Goal: Information Seeking & Learning: Check status

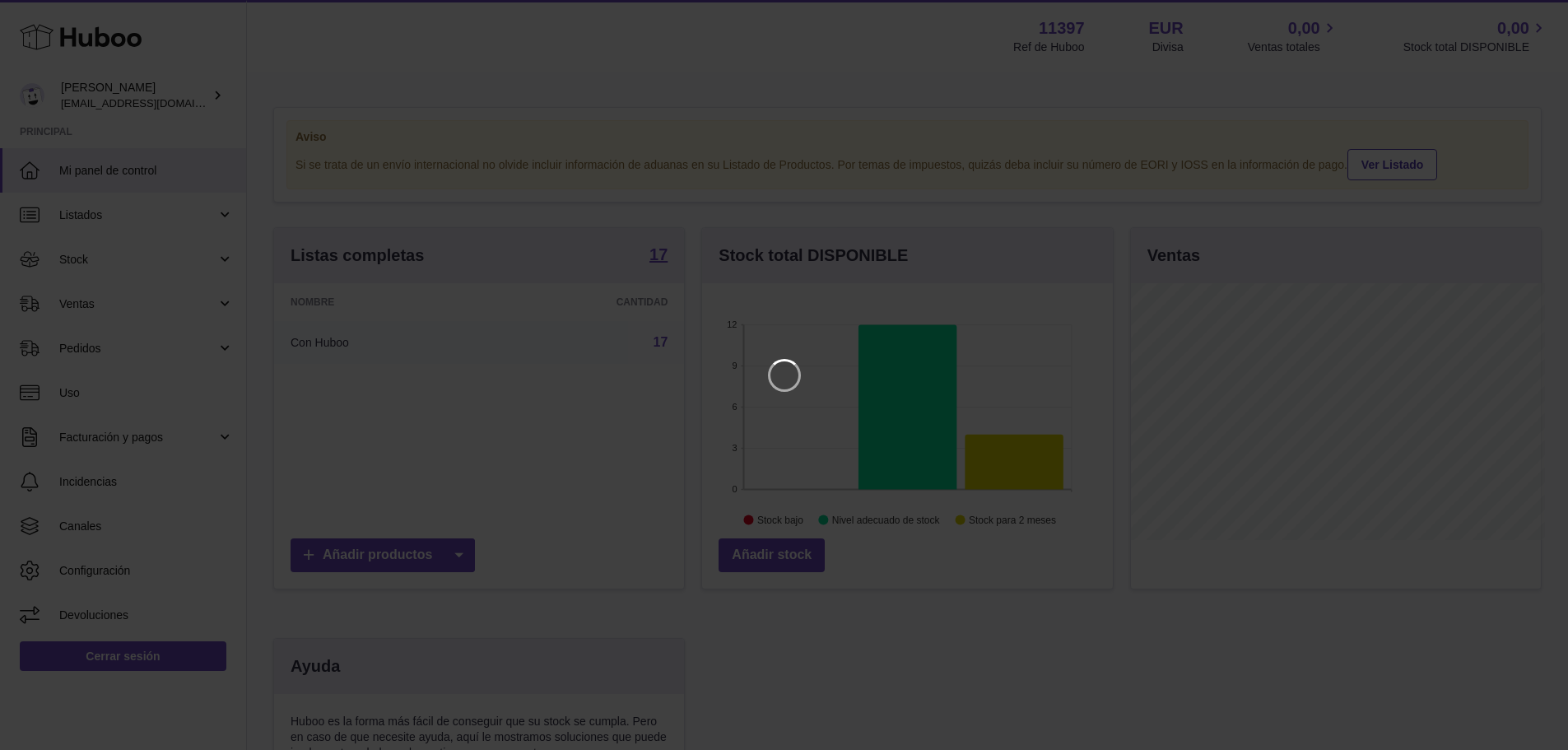
scroll to position [257, 415]
click at [1532, 17] on icon "Close" at bounding box center [1537, 15] width 20 height 20
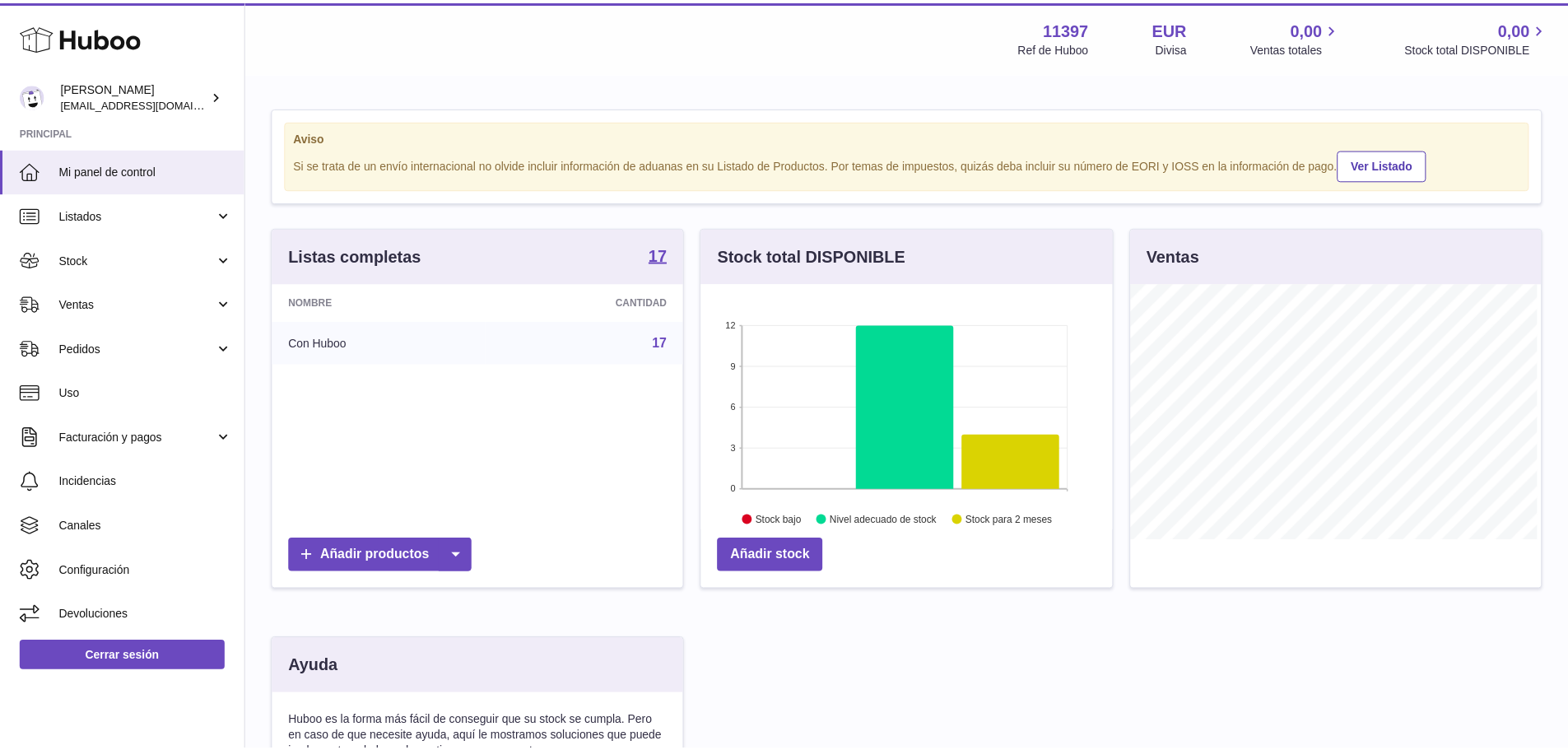
scroll to position [822902, 822464]
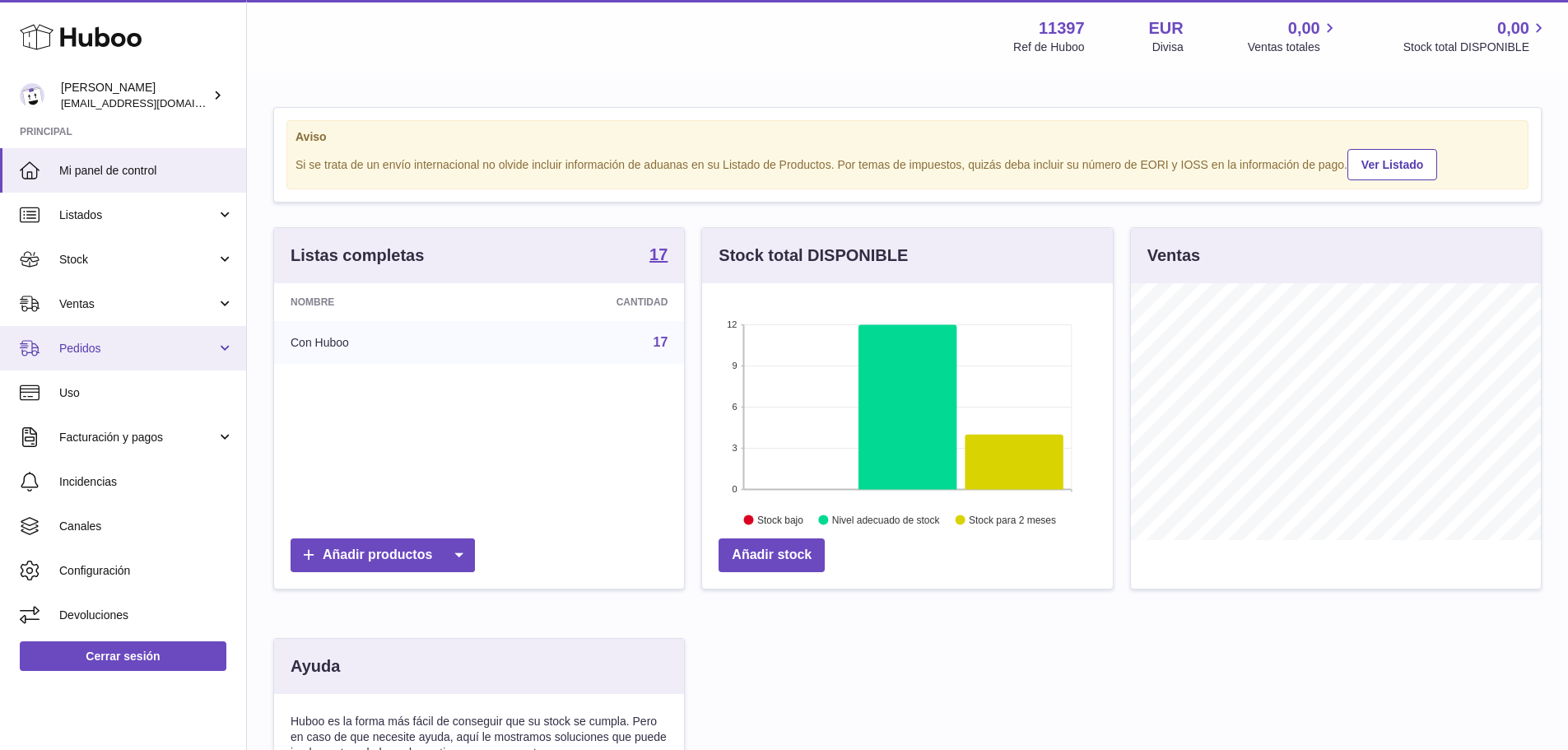
click at [170, 349] on span "Pedidos" at bounding box center [138, 349] width 157 height 16
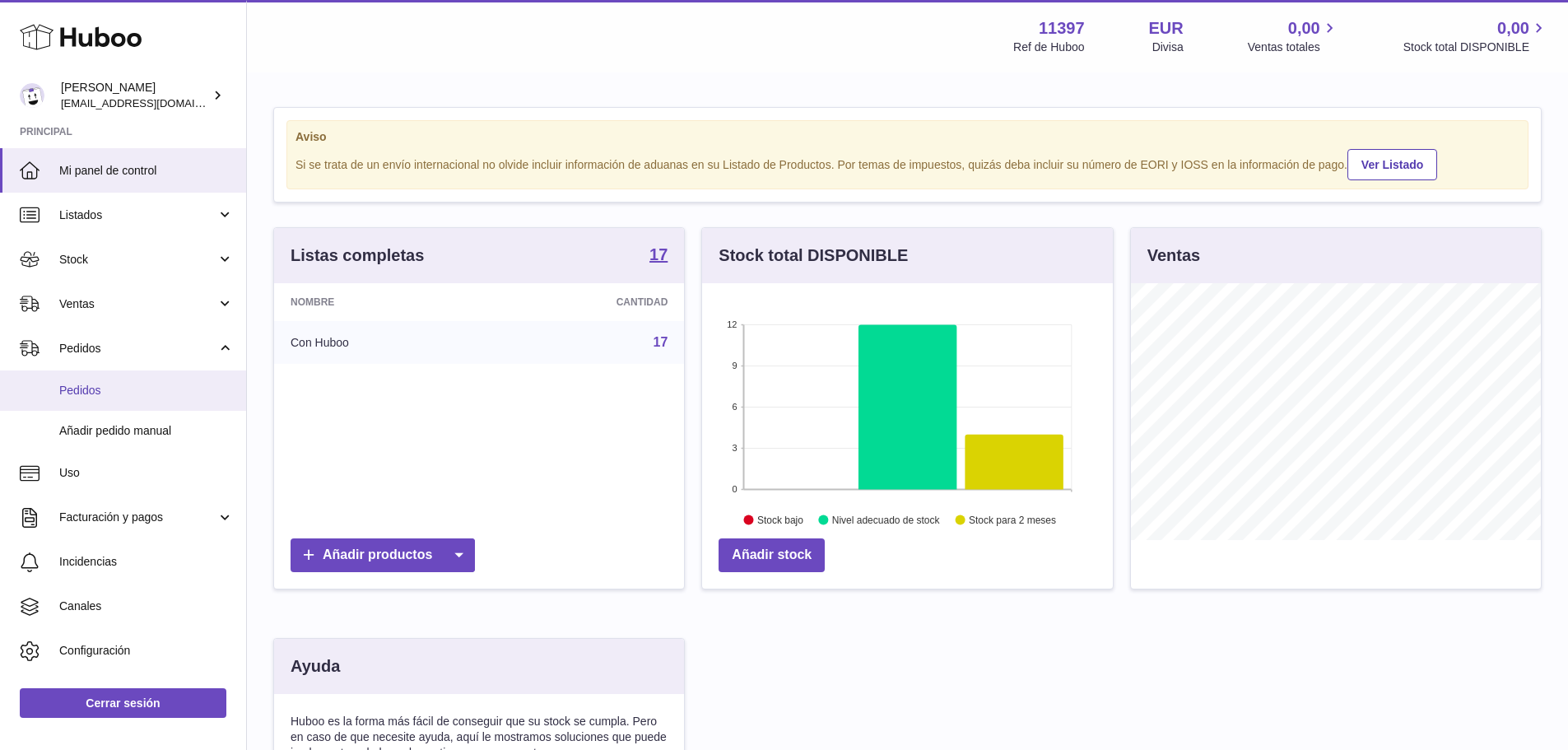
click at [173, 391] on span "Pedidos" at bounding box center [147, 390] width 175 height 16
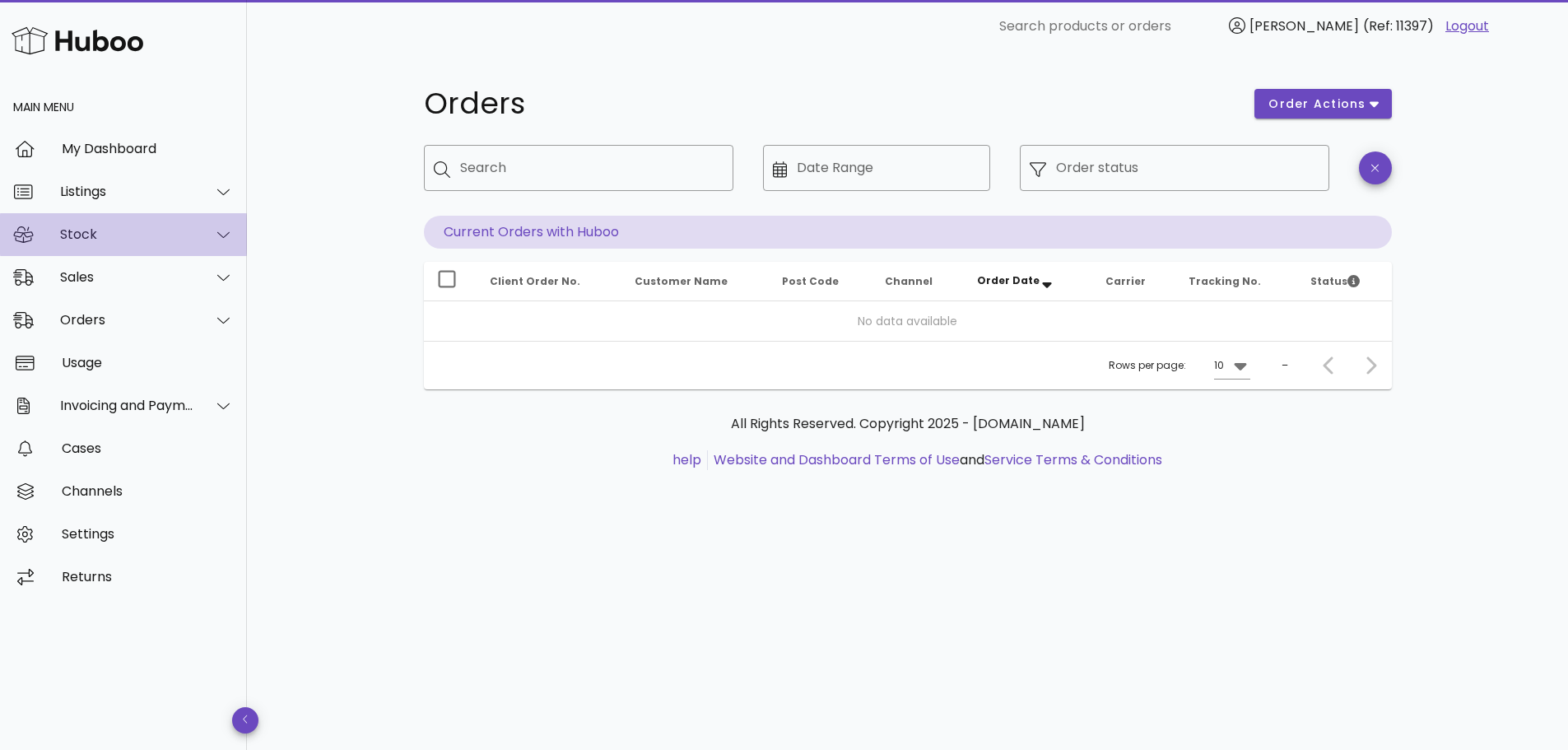
click at [191, 242] on div "Stock" at bounding box center [123, 234] width 247 height 43
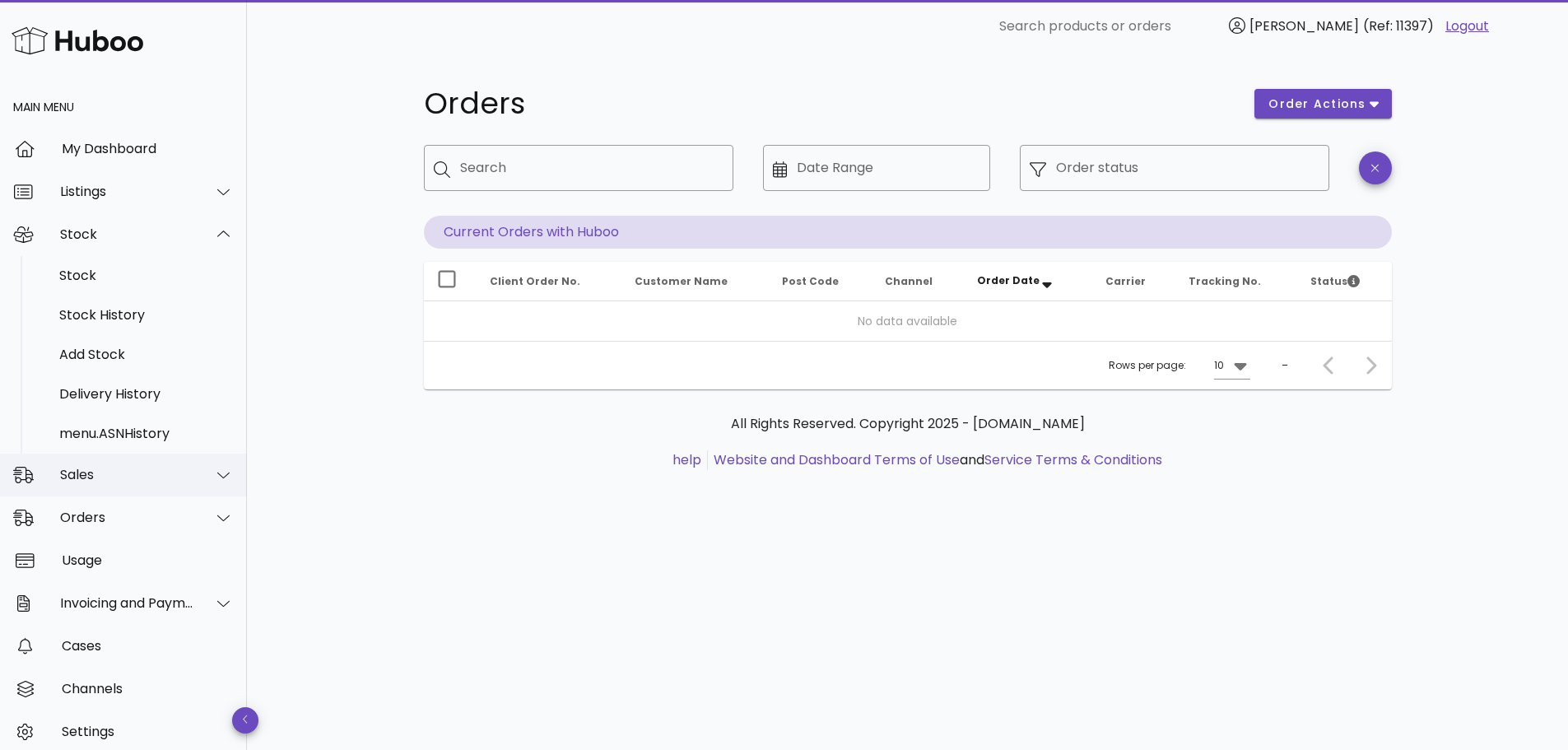
click at [195, 469] on div at bounding box center [214, 474] width 40 height 41
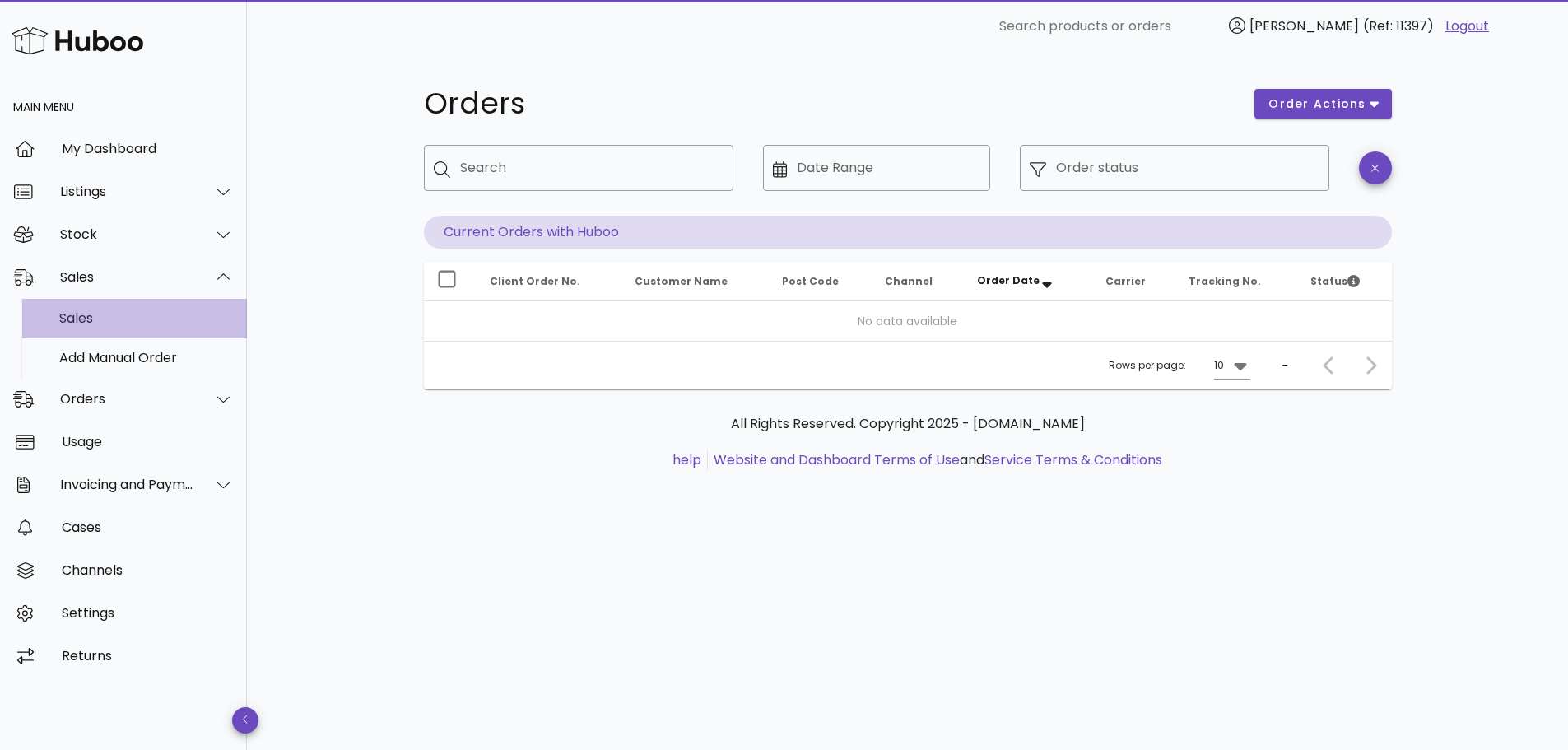
click at [134, 313] on div "Sales" at bounding box center [147, 318] width 175 height 16
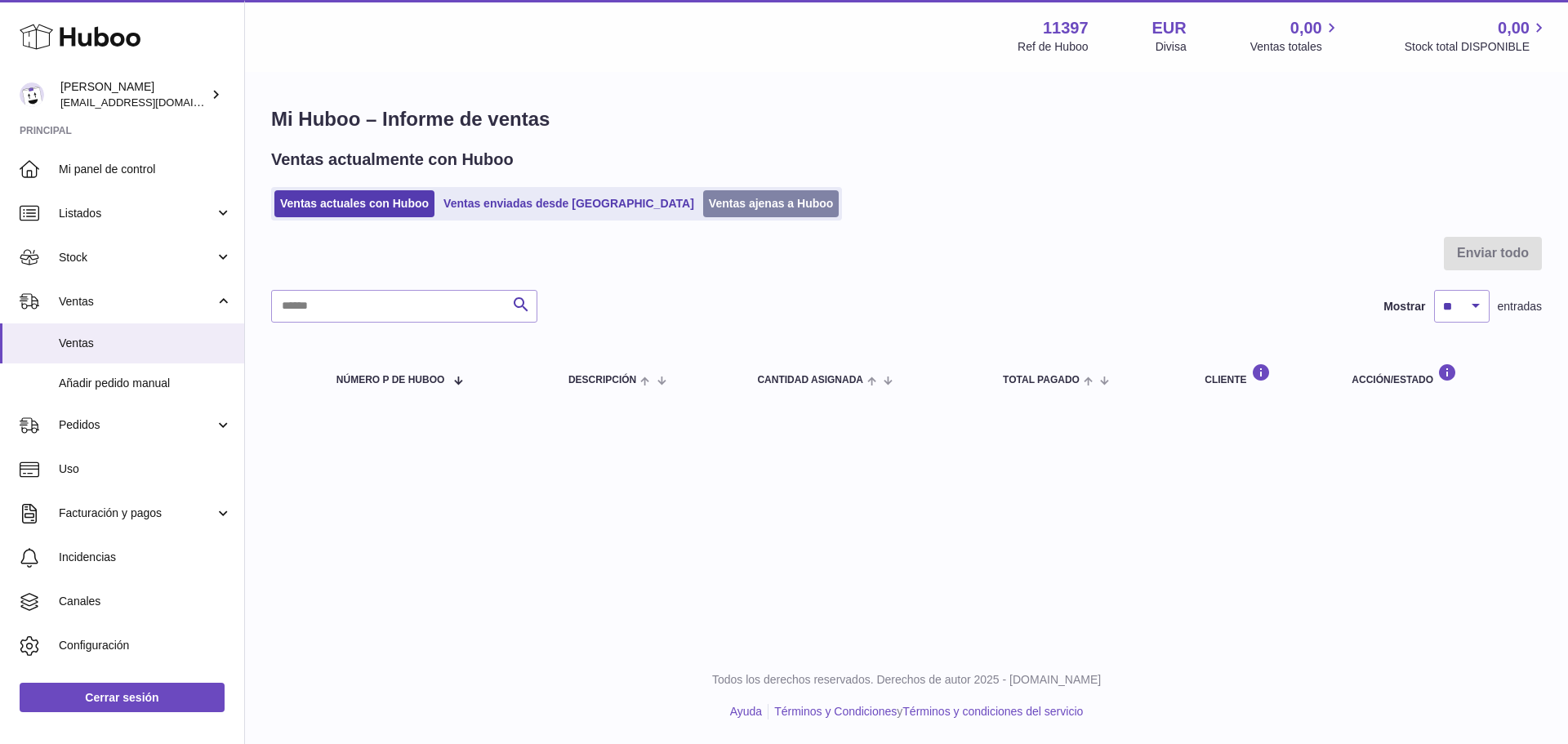
click at [708, 202] on link "Ventas ajenas a Huboo" at bounding box center [771, 203] width 136 height 27
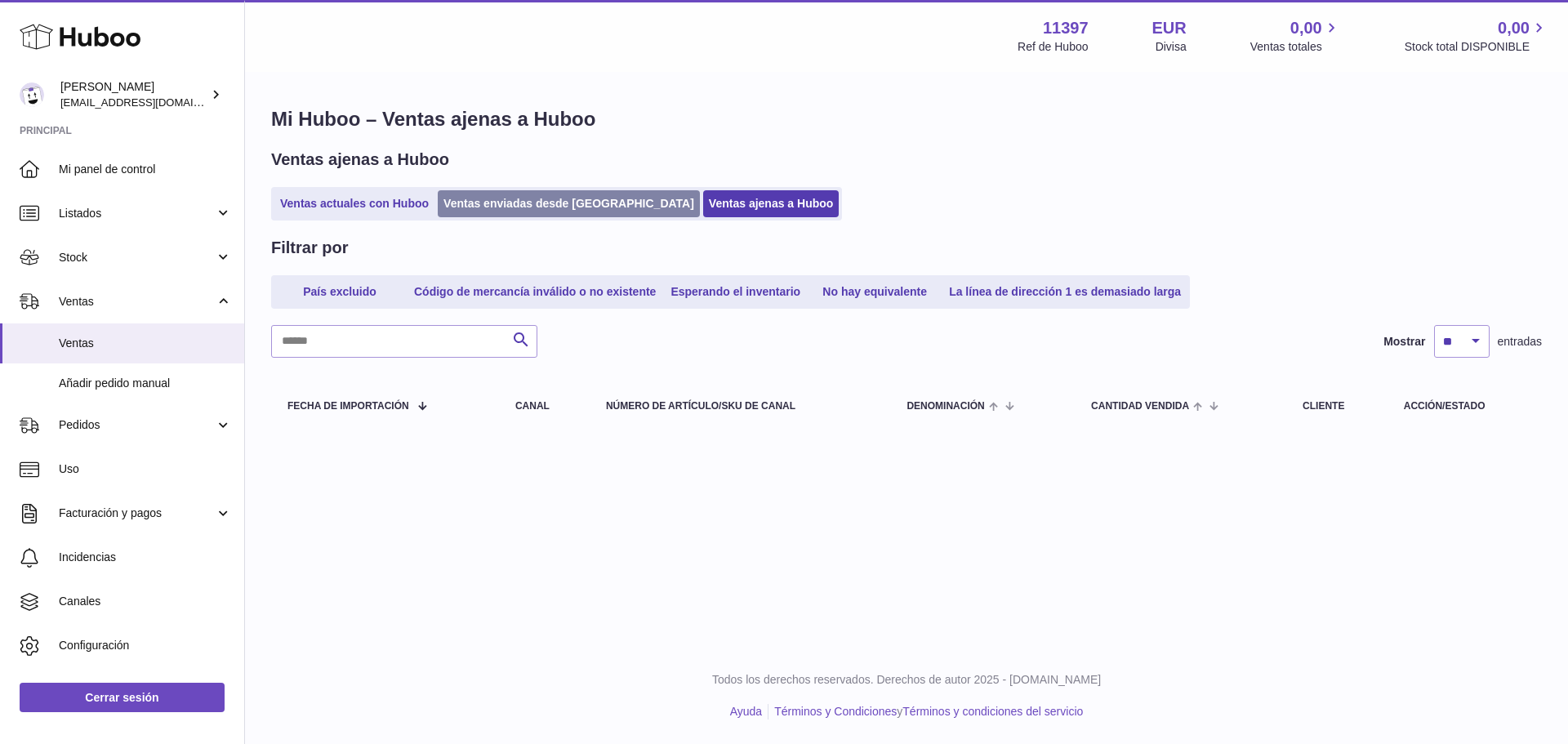
click at [545, 198] on link "Ventas enviadas desde [GEOGRAPHIC_DATA]" at bounding box center [569, 203] width 262 height 27
